Goal: Transaction & Acquisition: Book appointment/travel/reservation

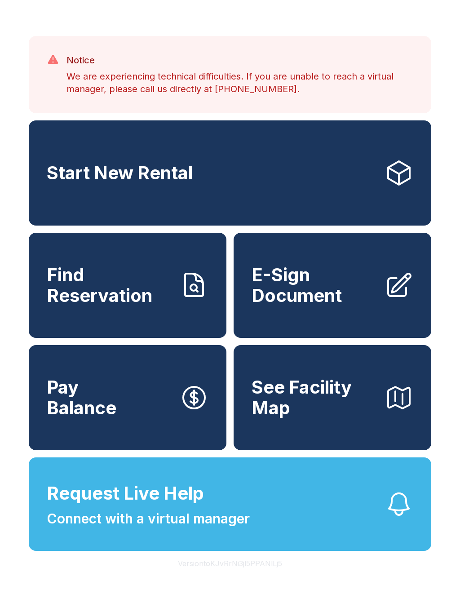
click at [313, 182] on link "Start New Rental" at bounding box center [230, 172] width 403 height 105
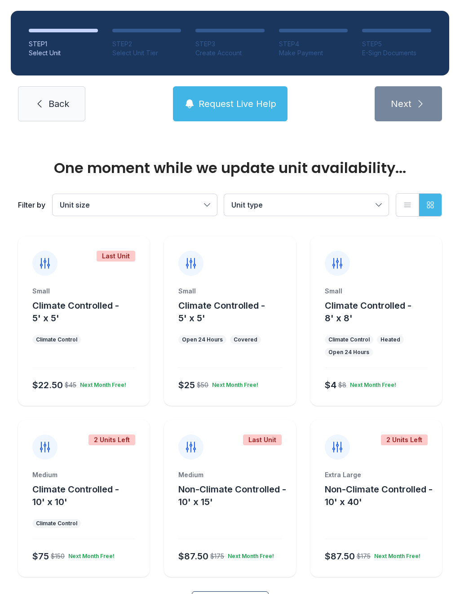
click at [58, 94] on link "Back" at bounding box center [51, 103] width 67 height 35
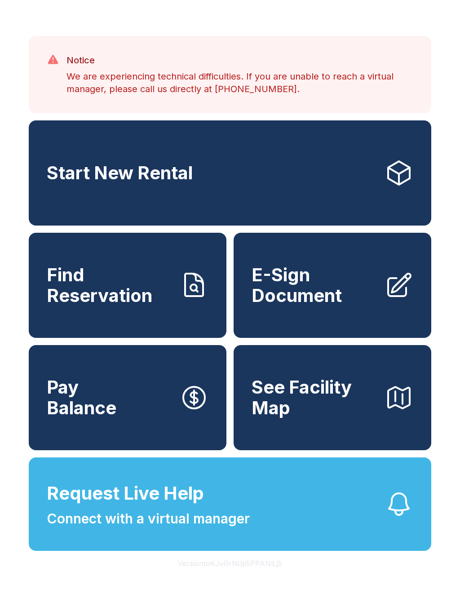
click at [233, 576] on button "Version toKJvRrNi3jl5PPANlLj5" at bounding box center [230, 563] width 119 height 25
click at [232, 576] on button "Version toKJvRrNi3jl5PPANlLj5" at bounding box center [230, 563] width 119 height 25
click at [234, 576] on button "Version toKJvRrNi3jl5PPANlLj5" at bounding box center [230, 563] width 119 height 25
click at [233, 576] on button "Version toKJvRrNi3jl5PPANlLj5" at bounding box center [230, 563] width 119 height 25
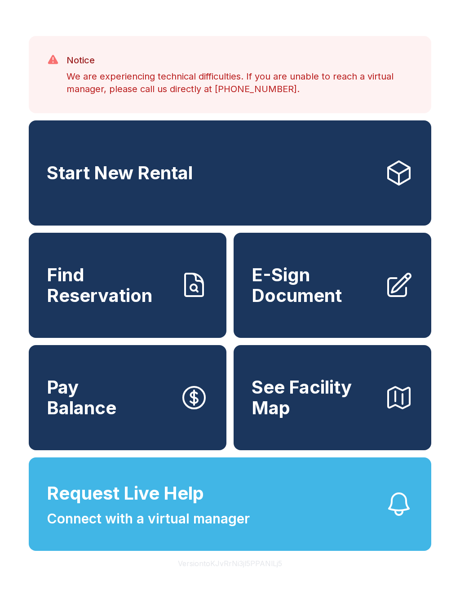
click at [233, 576] on button "Version toKJvRrNi3jl5PPANlLj5" at bounding box center [230, 563] width 119 height 25
click at [232, 576] on button "Version toKJvRrNi3jl5PPANlLj5" at bounding box center [230, 563] width 119 height 25
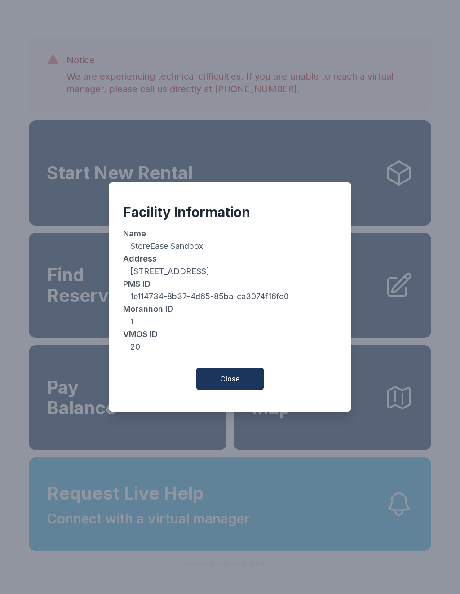
click at [235, 379] on span "Close" at bounding box center [230, 378] width 20 height 11
